Goal: Task Accomplishment & Management: Use online tool/utility

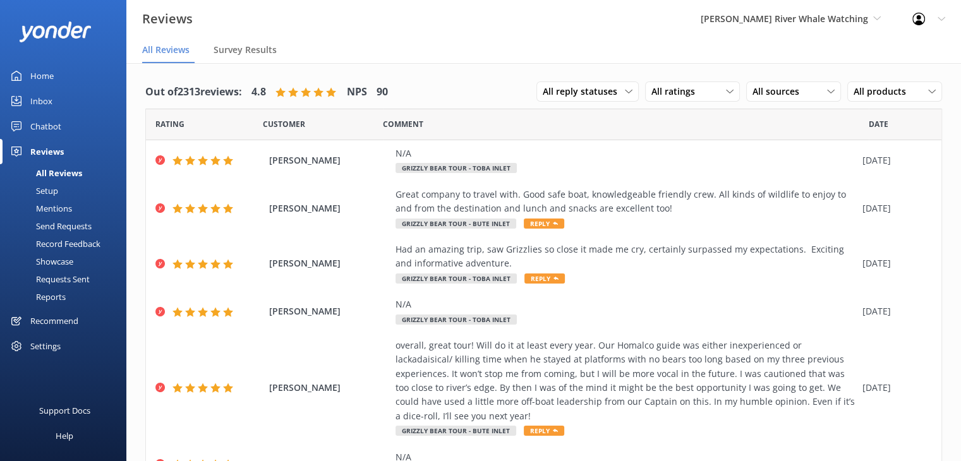
click at [45, 72] on div "Home" at bounding box center [41, 75] width 23 height 25
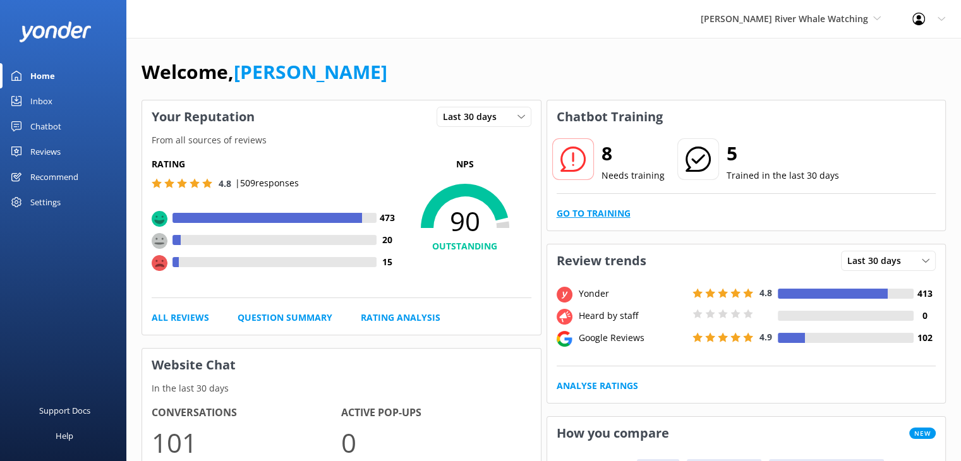
click at [577, 215] on link "Go to Training" at bounding box center [593, 214] width 74 height 14
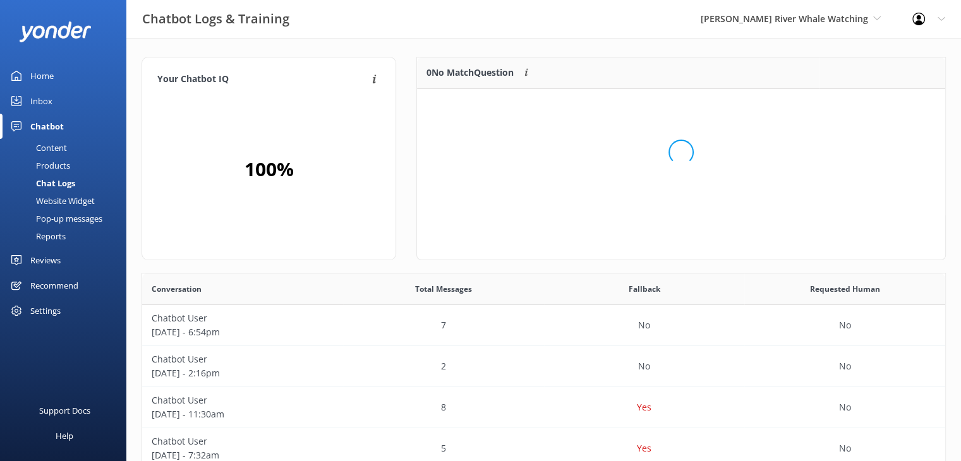
scroll to position [148, 519]
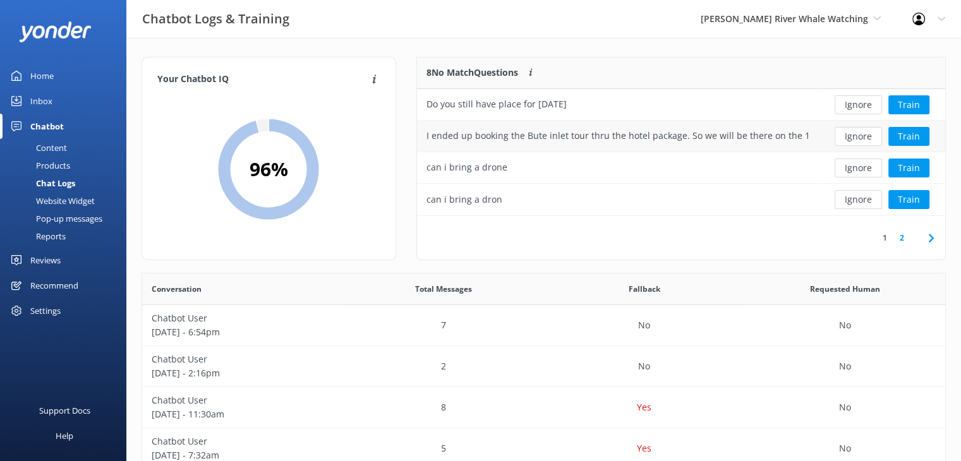
click at [723, 136] on div "I ended up booking the Bute inlet tour thru the hotel package. So we will be th…" at bounding box center [617, 136] width 383 height 14
click at [912, 138] on button "Train" at bounding box center [908, 136] width 41 height 19
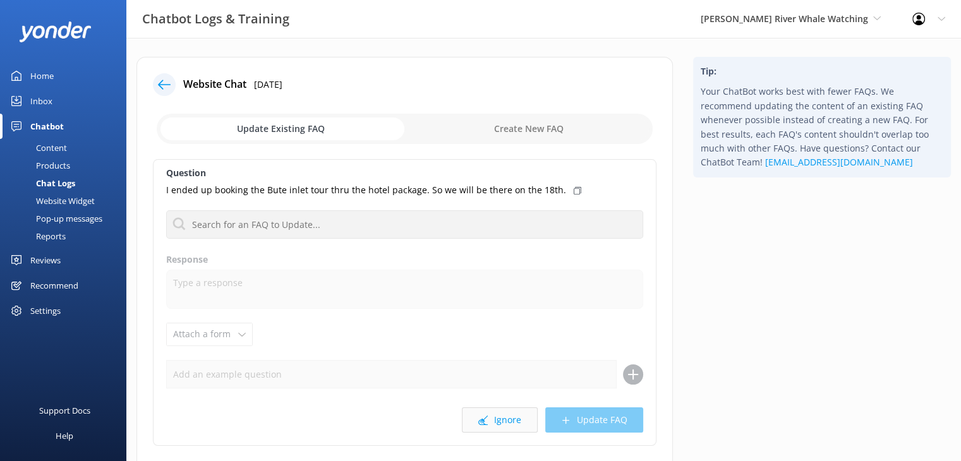
click at [508, 420] on button "Ignore" at bounding box center [500, 419] width 76 height 25
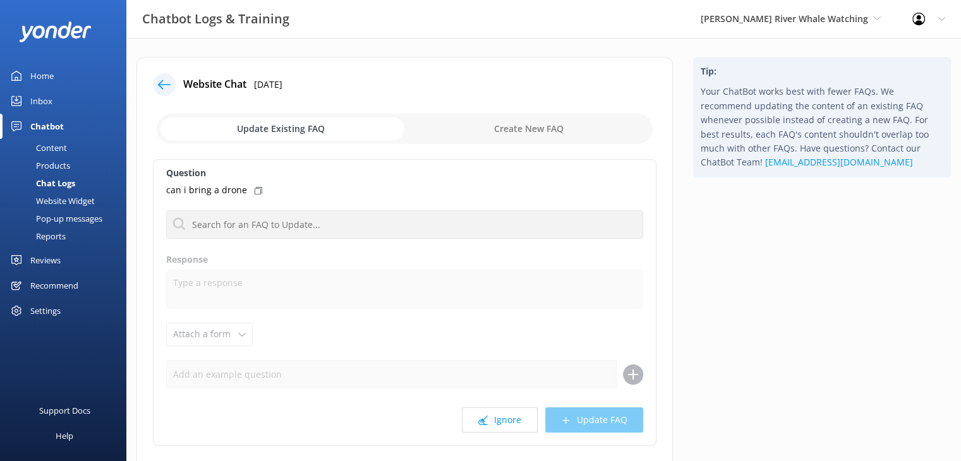
click at [40, 77] on div "Home" at bounding box center [41, 75] width 23 height 25
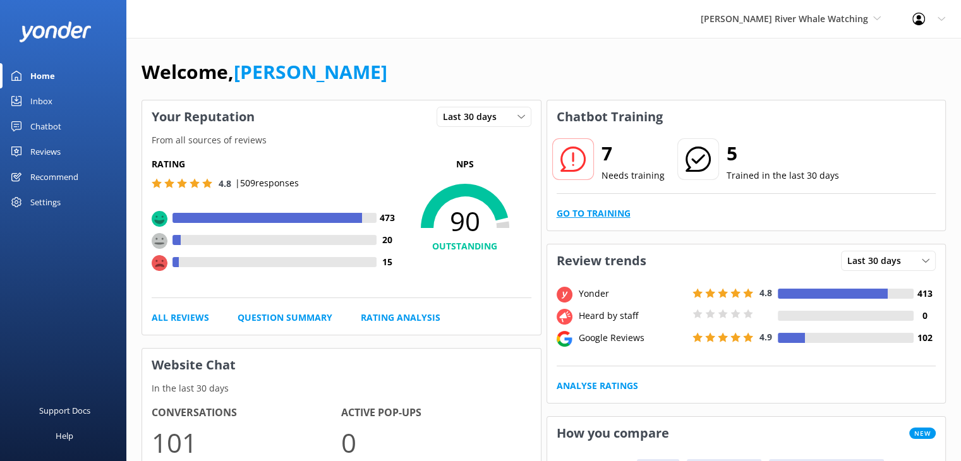
click at [601, 212] on link "Go to Training" at bounding box center [593, 214] width 74 height 14
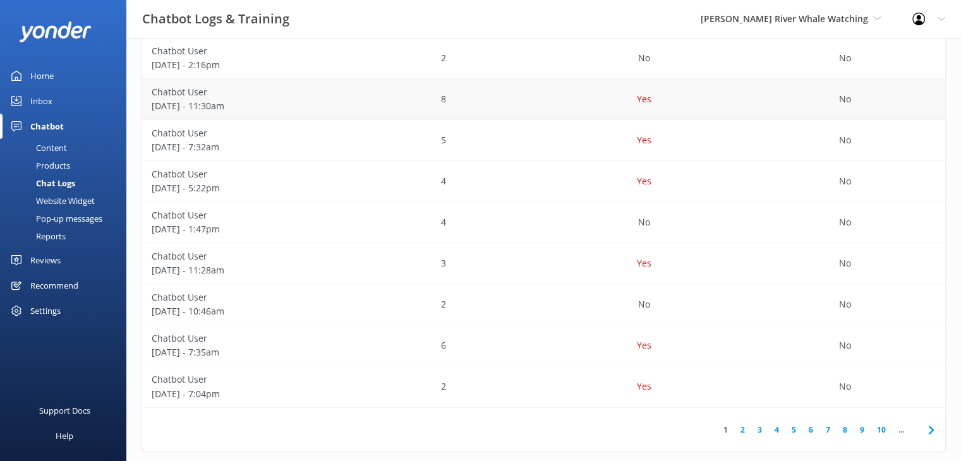
scroll to position [324, 0]
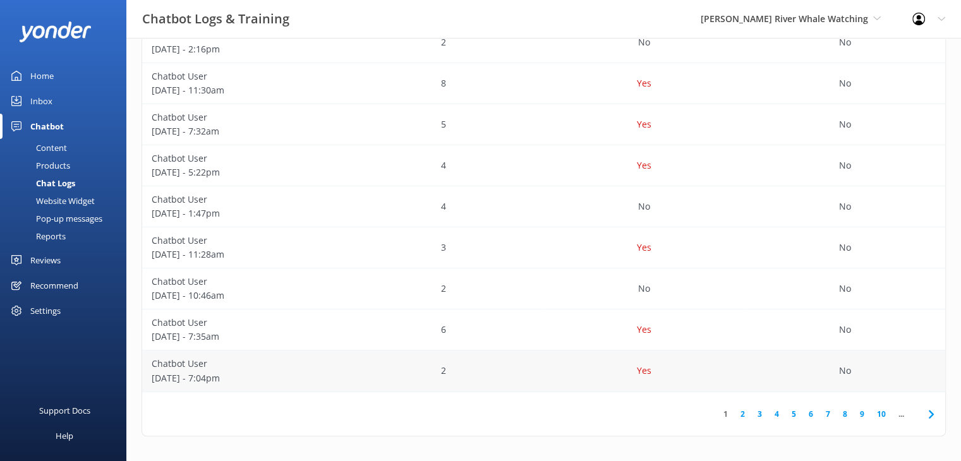
click at [336, 370] on div "Chatbot User [DATE] - 7:04pm" at bounding box center [242, 371] width 201 height 41
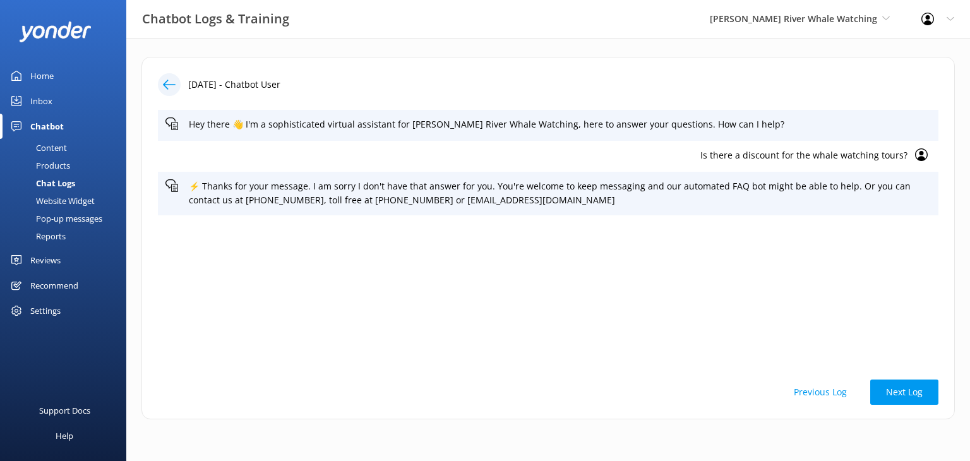
click at [172, 87] on icon at bounding box center [169, 84] width 13 height 13
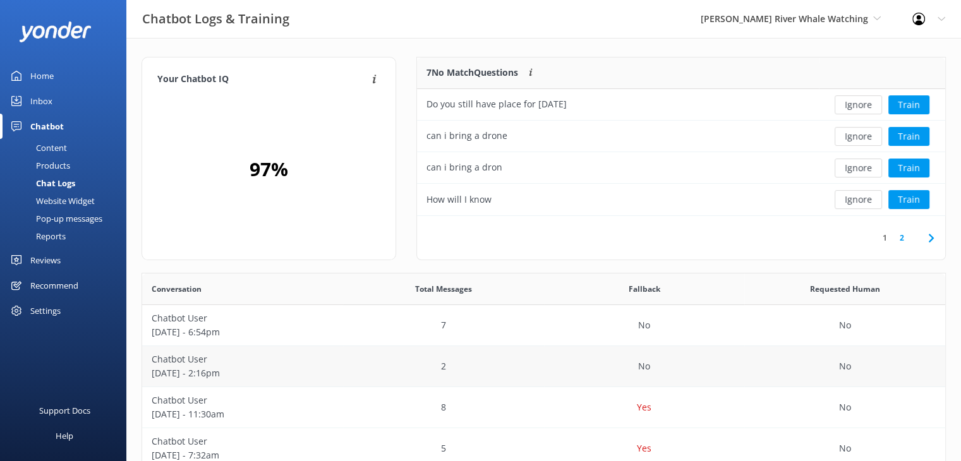
scroll to position [324, 0]
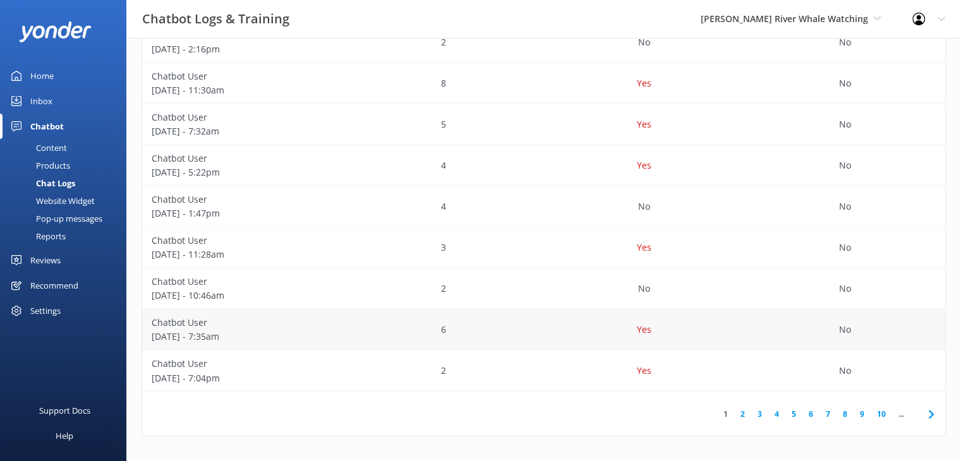
click at [573, 329] on div "Yes" at bounding box center [644, 329] width 201 height 41
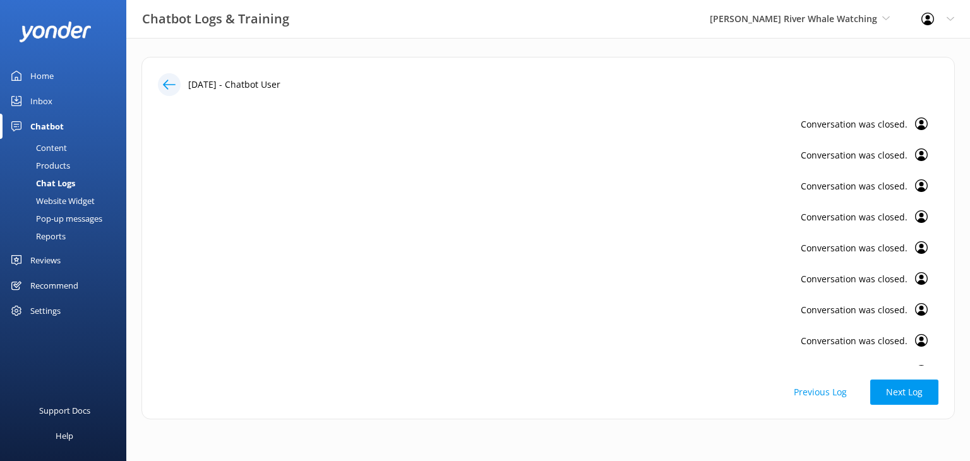
scroll to position [2573, 0]
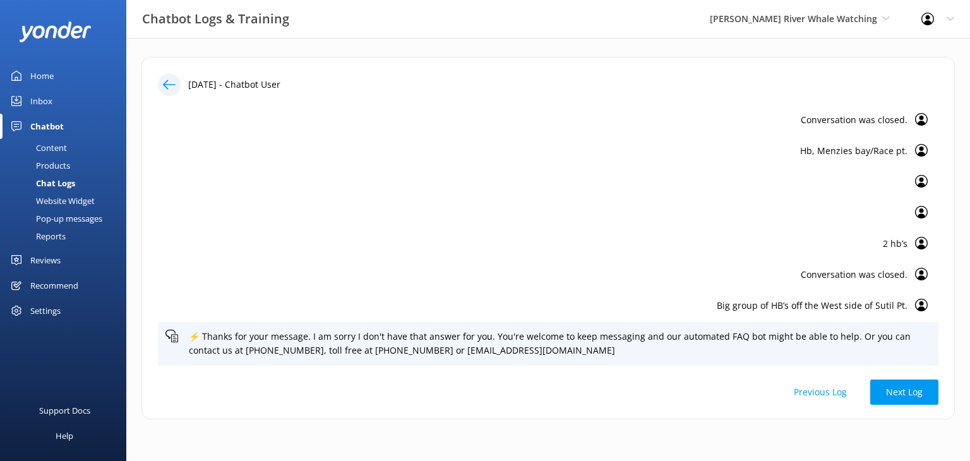
click at [170, 93] on div at bounding box center [169, 84] width 23 height 23
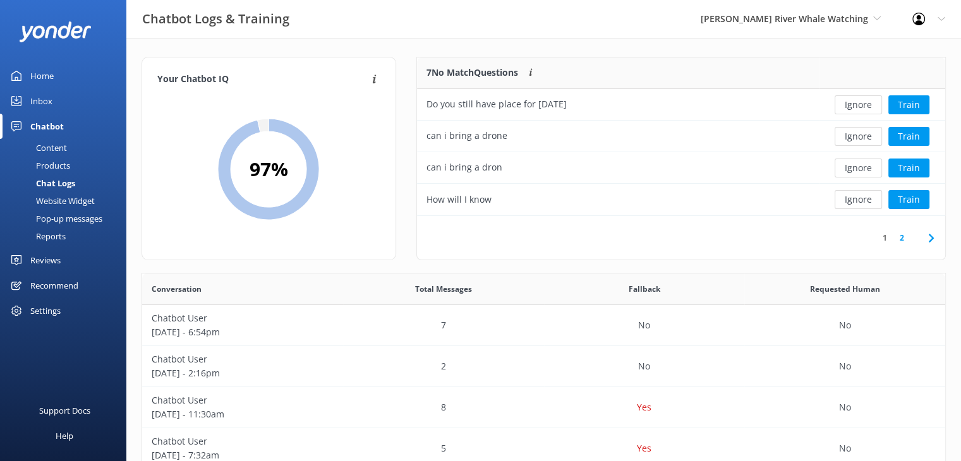
click at [903, 240] on link "2" at bounding box center [901, 238] width 17 height 12
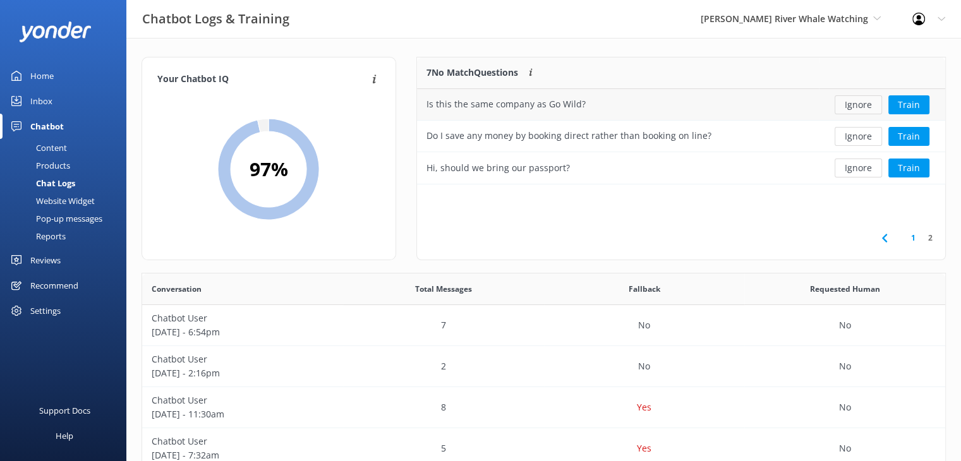
click at [844, 102] on button "Ignore" at bounding box center [857, 104] width 47 height 19
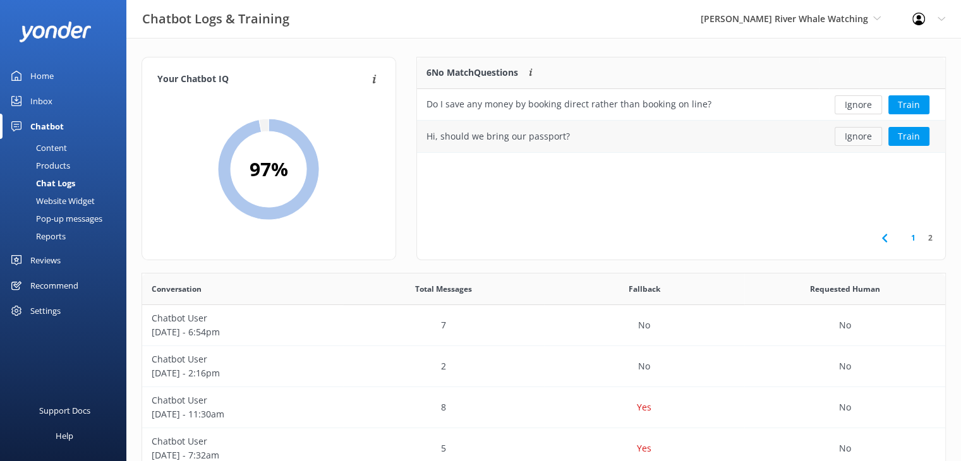
click at [856, 136] on button "Ignore" at bounding box center [857, 136] width 47 height 19
click at [913, 239] on link "1" at bounding box center [912, 238] width 17 height 12
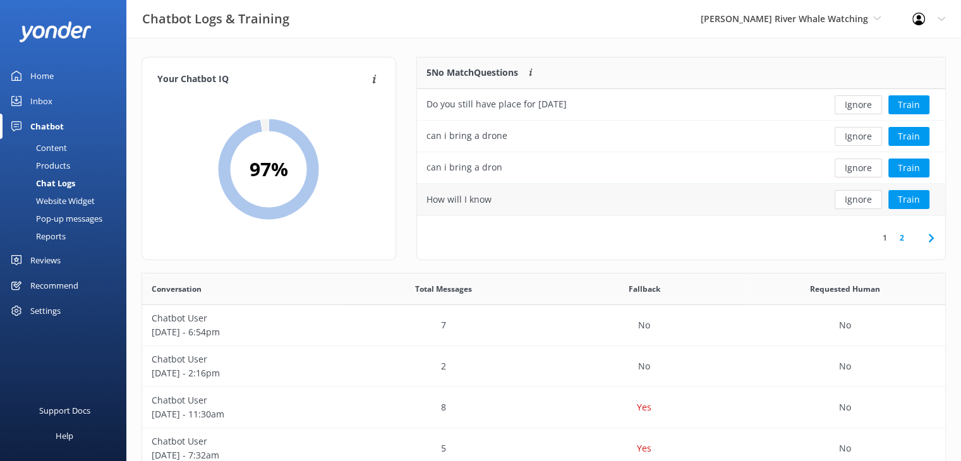
click at [435, 195] on div "How will I know" at bounding box center [458, 200] width 65 height 14
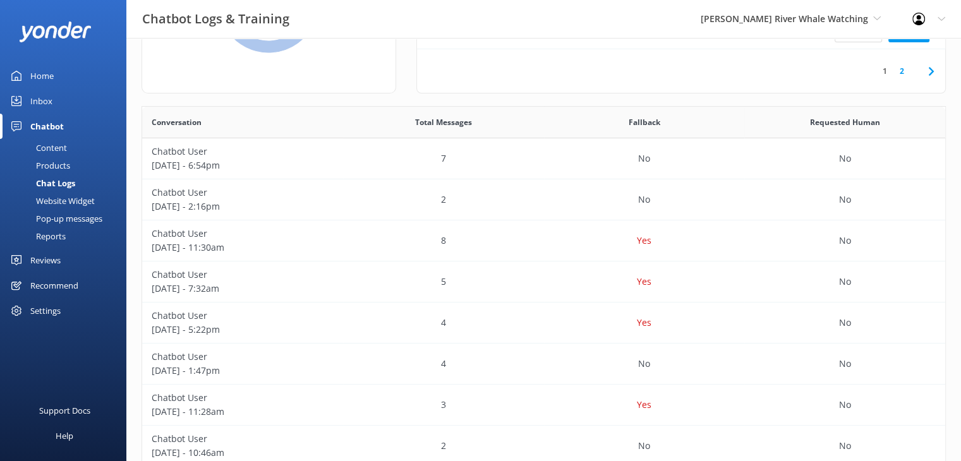
scroll to position [189, 0]
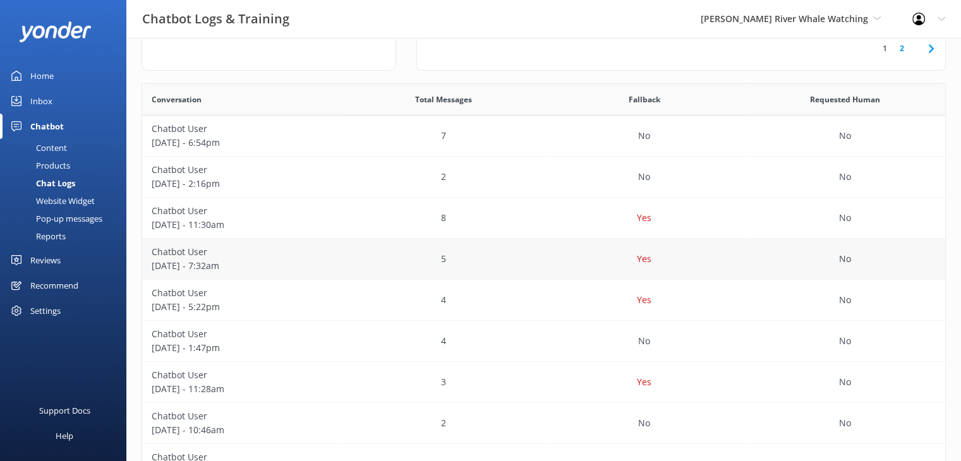
click at [308, 256] on p "Chatbot User" at bounding box center [243, 252] width 182 height 14
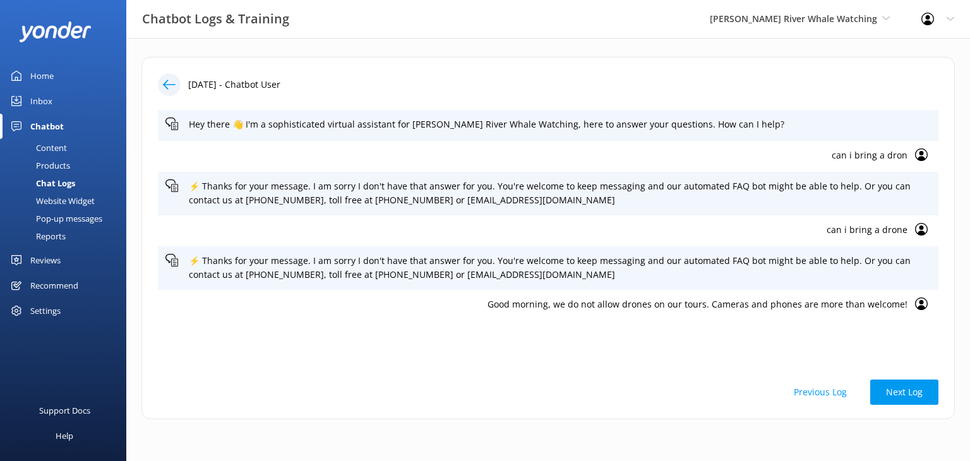
click at [169, 85] on icon at bounding box center [169, 84] width 13 height 13
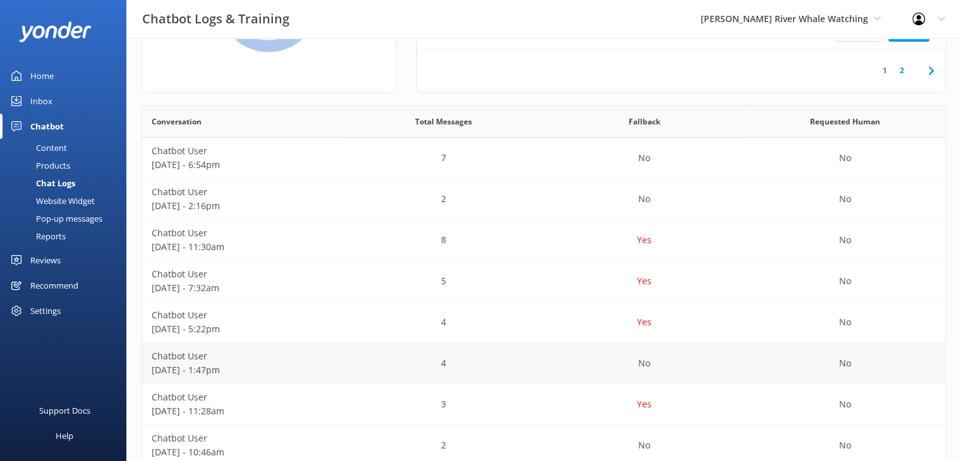
scroll to position [189, 0]
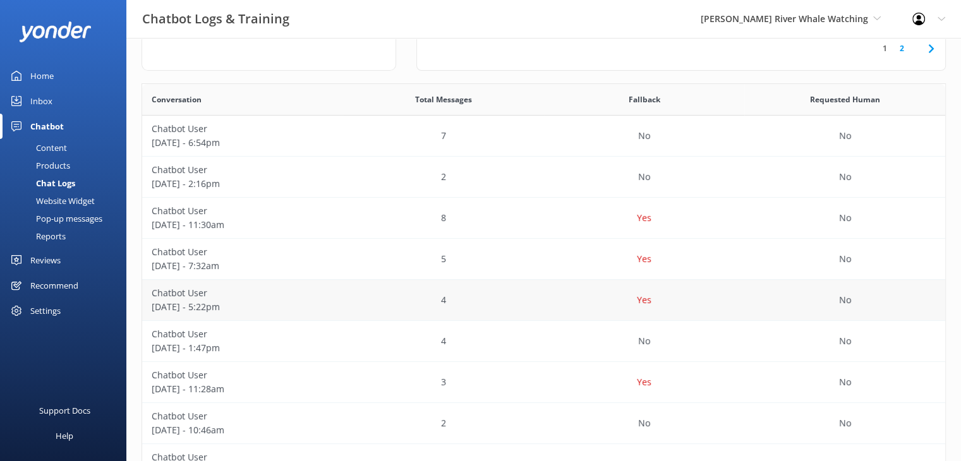
click at [733, 309] on div "Yes" at bounding box center [644, 300] width 201 height 41
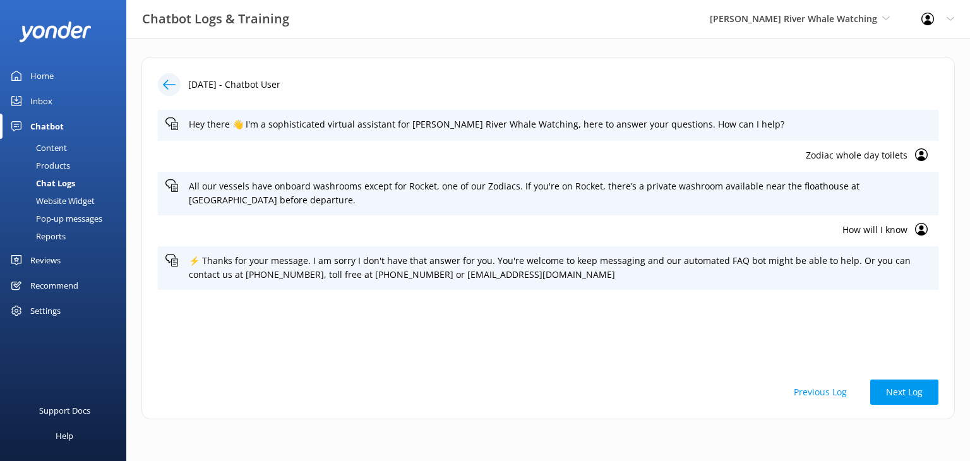
click at [51, 79] on div "Home" at bounding box center [41, 75] width 23 height 25
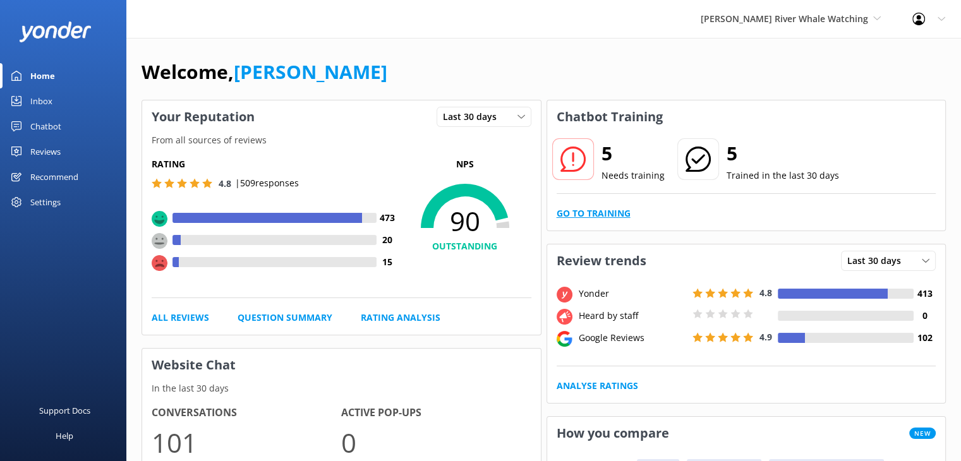
click at [591, 215] on link "Go to Training" at bounding box center [593, 214] width 74 height 14
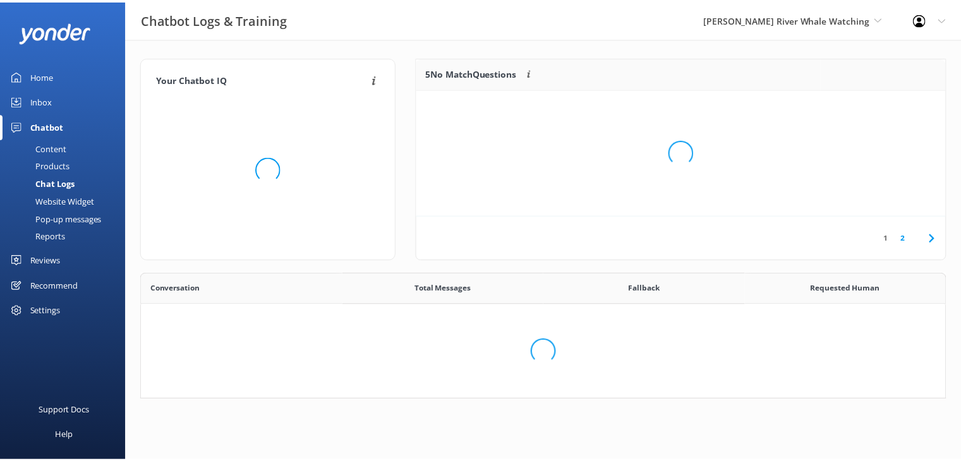
scroll to position [433, 793]
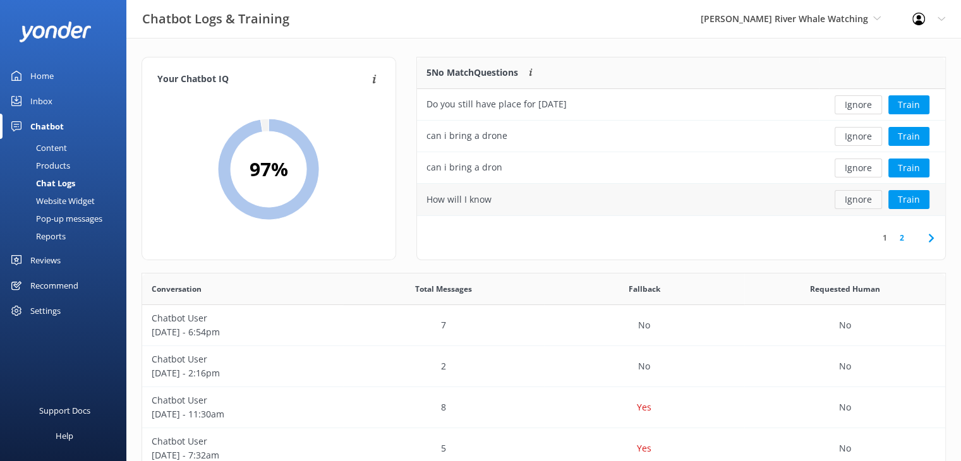
click at [858, 203] on button "Ignore" at bounding box center [857, 199] width 47 height 19
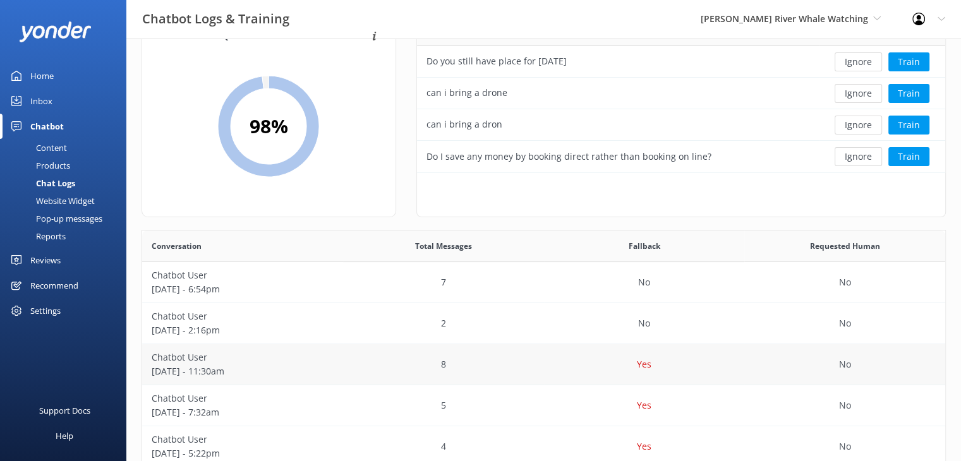
scroll to position [63, 0]
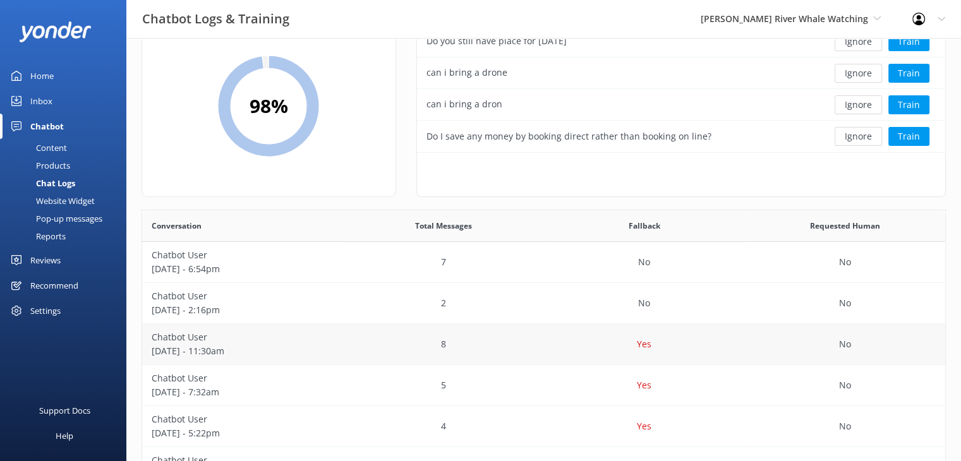
click at [543, 342] on div "8" at bounding box center [443, 344] width 201 height 41
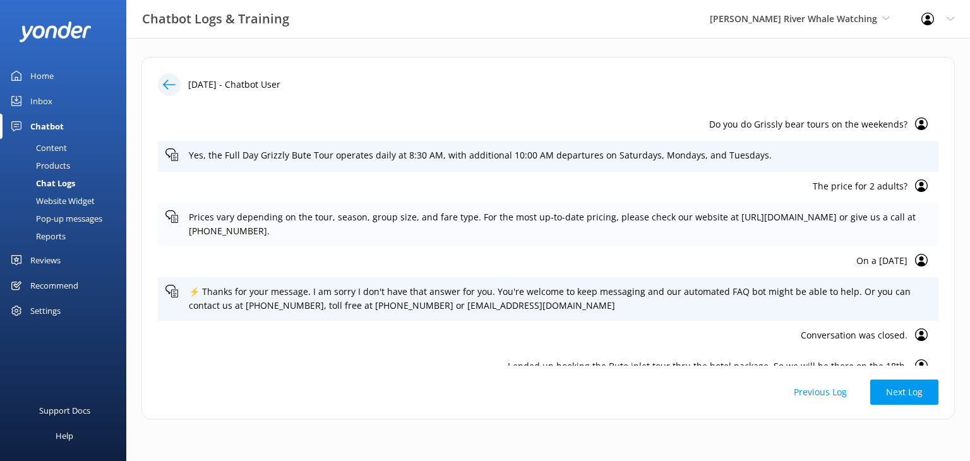
scroll to position [61, 0]
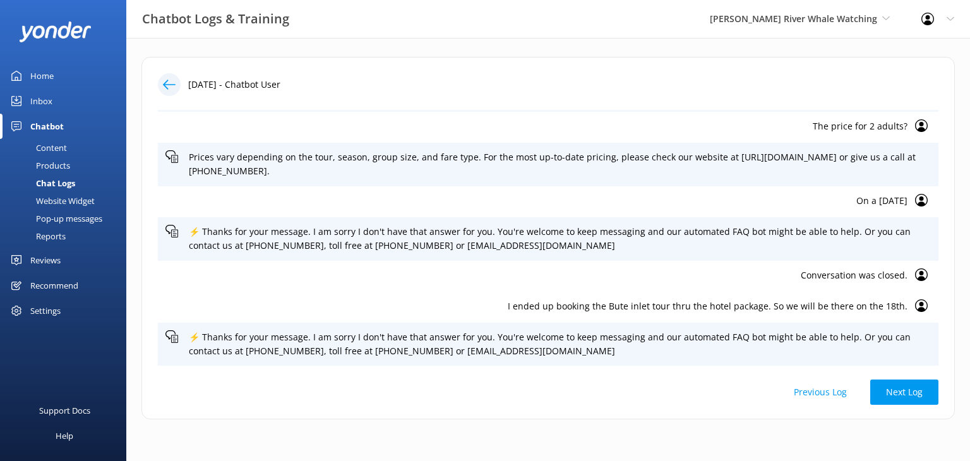
click at [828, 392] on button "Previous Log" at bounding box center [820, 392] width 85 height 25
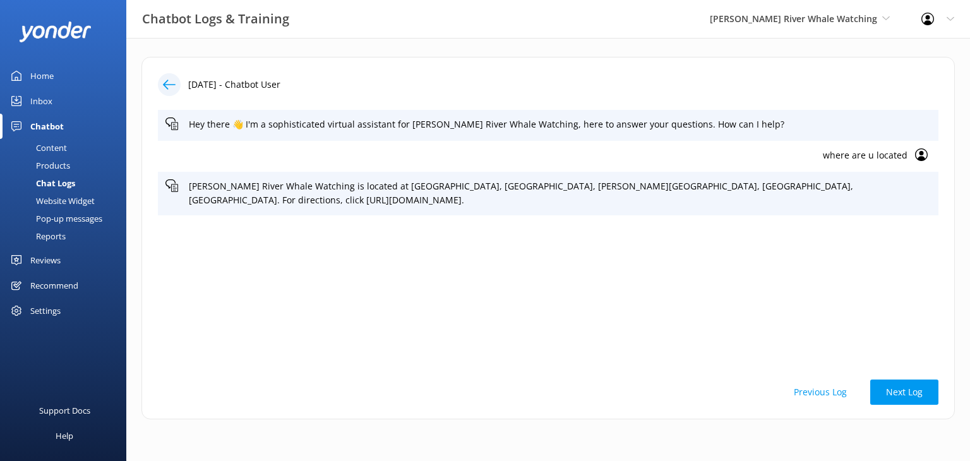
click at [824, 397] on button "Previous Log" at bounding box center [820, 392] width 85 height 25
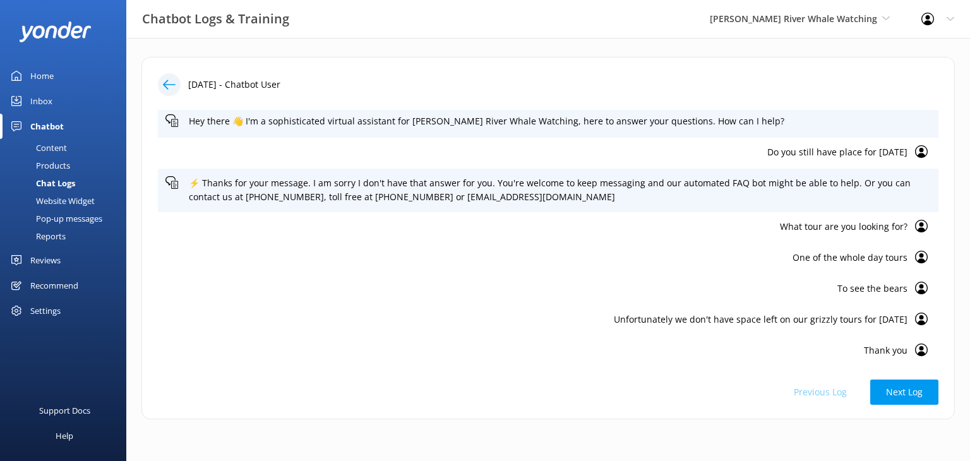
scroll to position [4, 0]
click at [55, 72] on link "Home" at bounding box center [63, 75] width 126 height 25
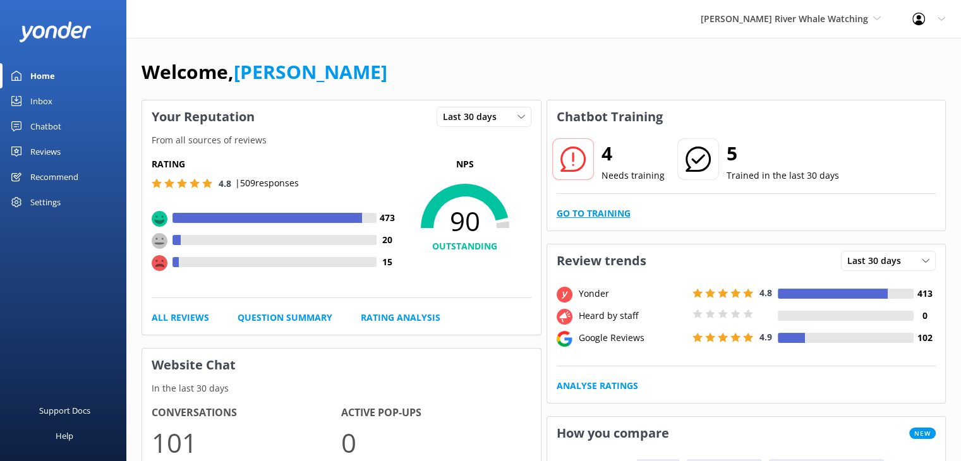
click at [601, 214] on link "Go to Training" at bounding box center [593, 214] width 74 height 14
